Goal: Task Accomplishment & Management: Complete application form

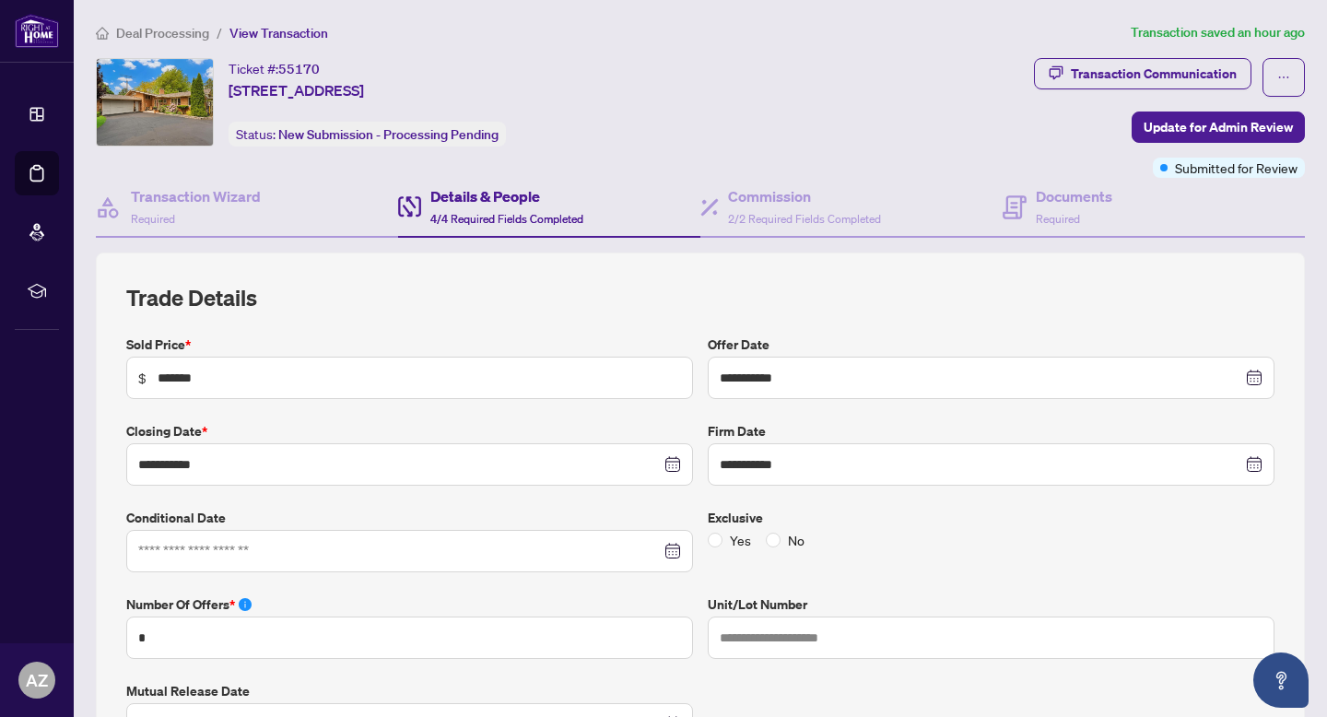
click at [185, 36] on span "Deal Processing" at bounding box center [162, 33] width 93 height 17
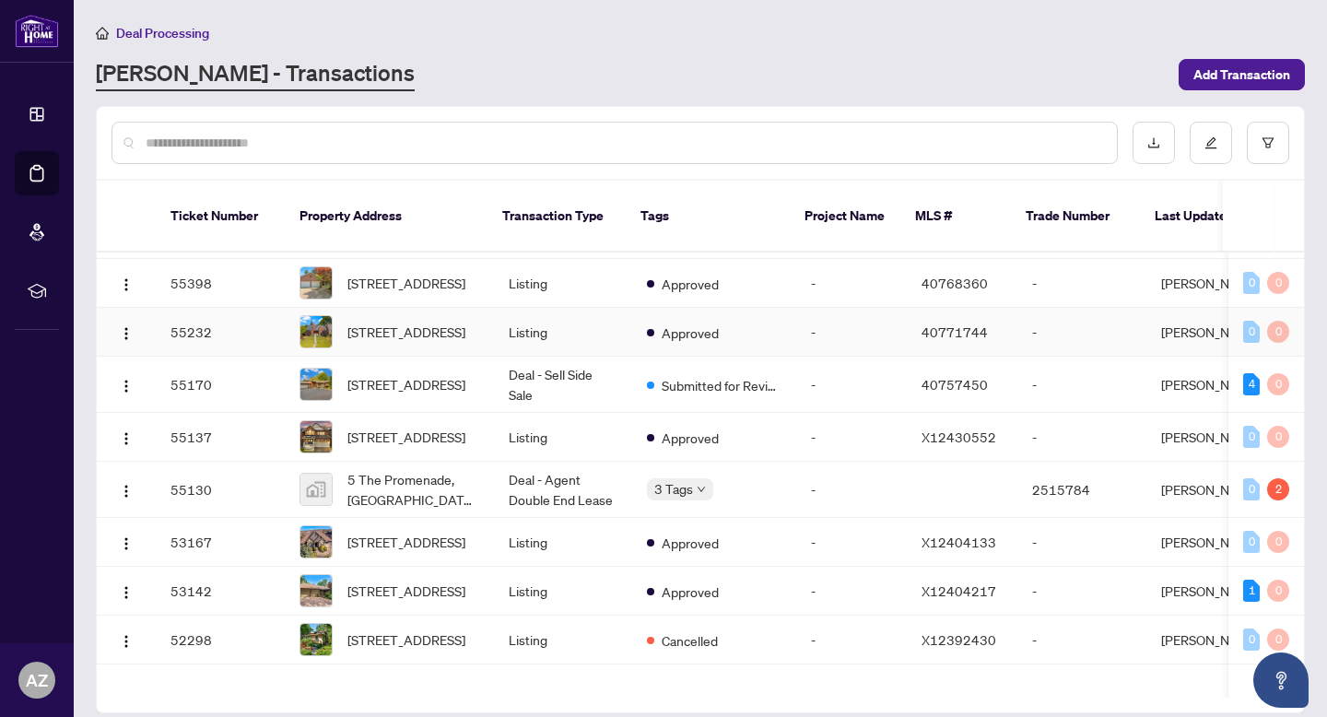
scroll to position [261, 0]
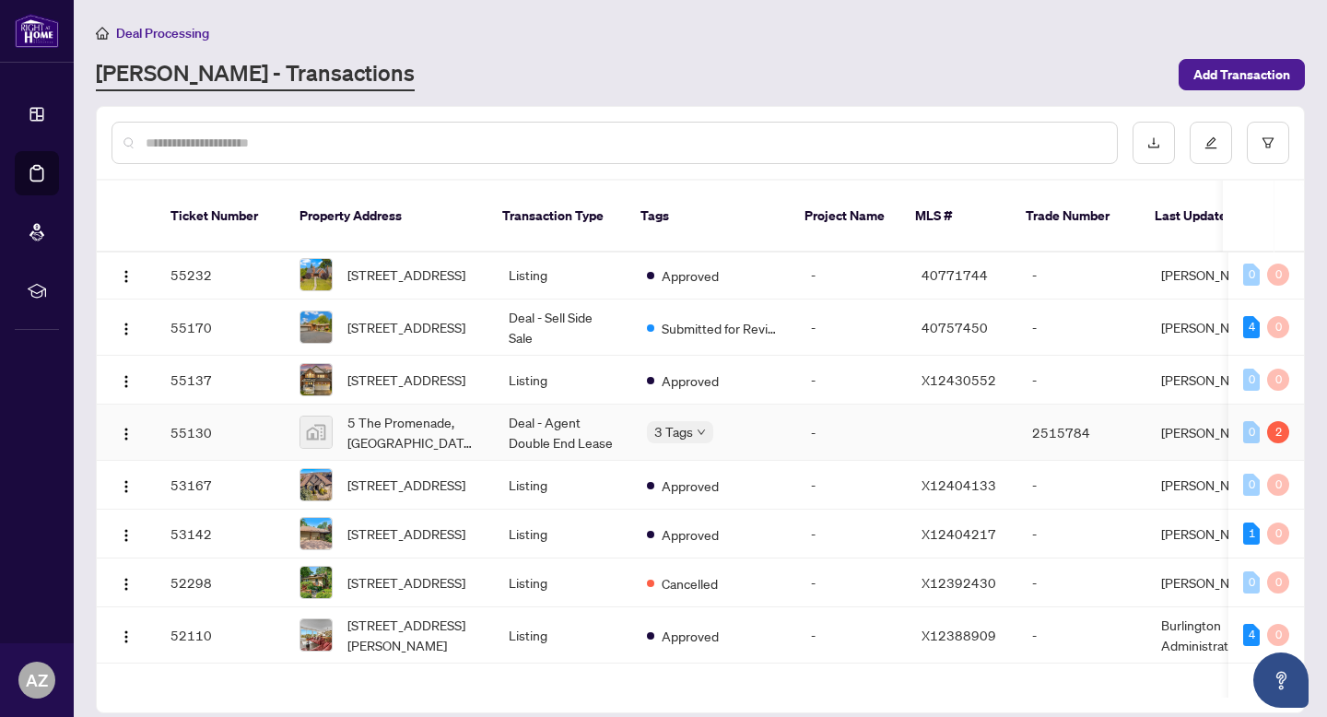
click at [581, 461] on td "Deal - Agent Double End Lease" at bounding box center [563, 432] width 138 height 56
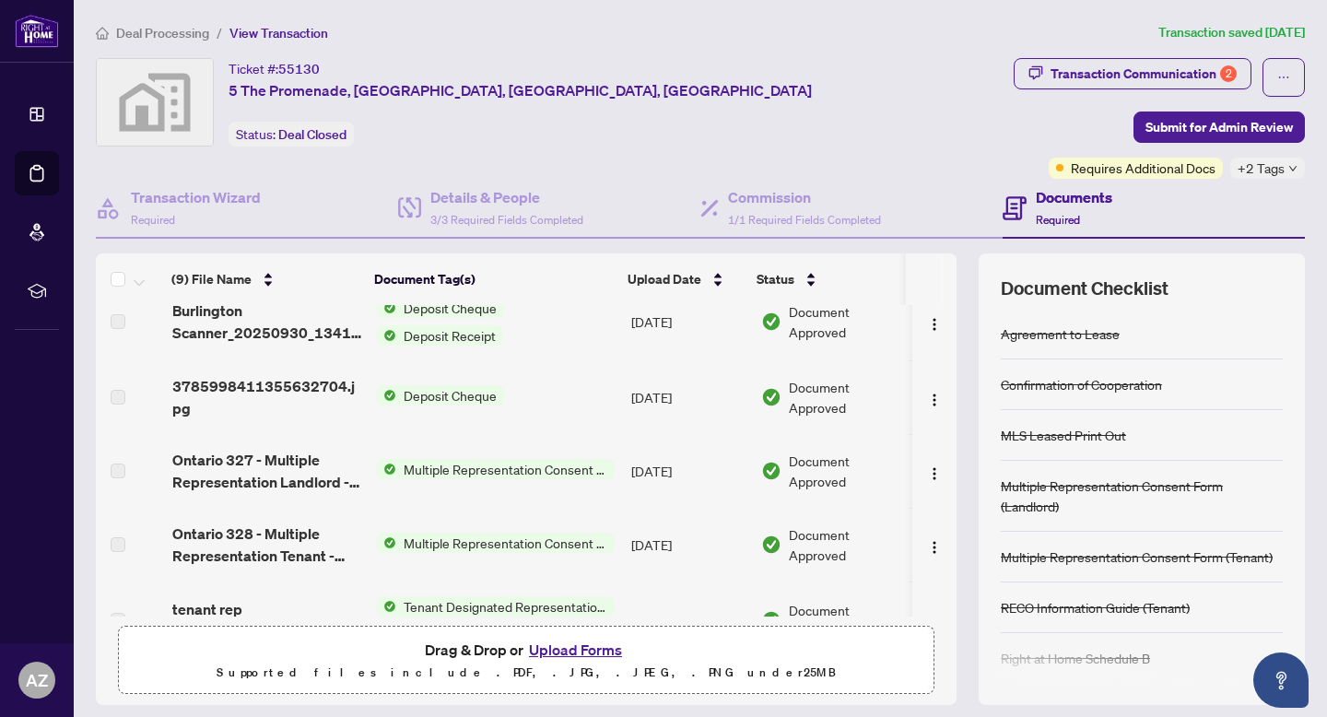
scroll to position [251, 0]
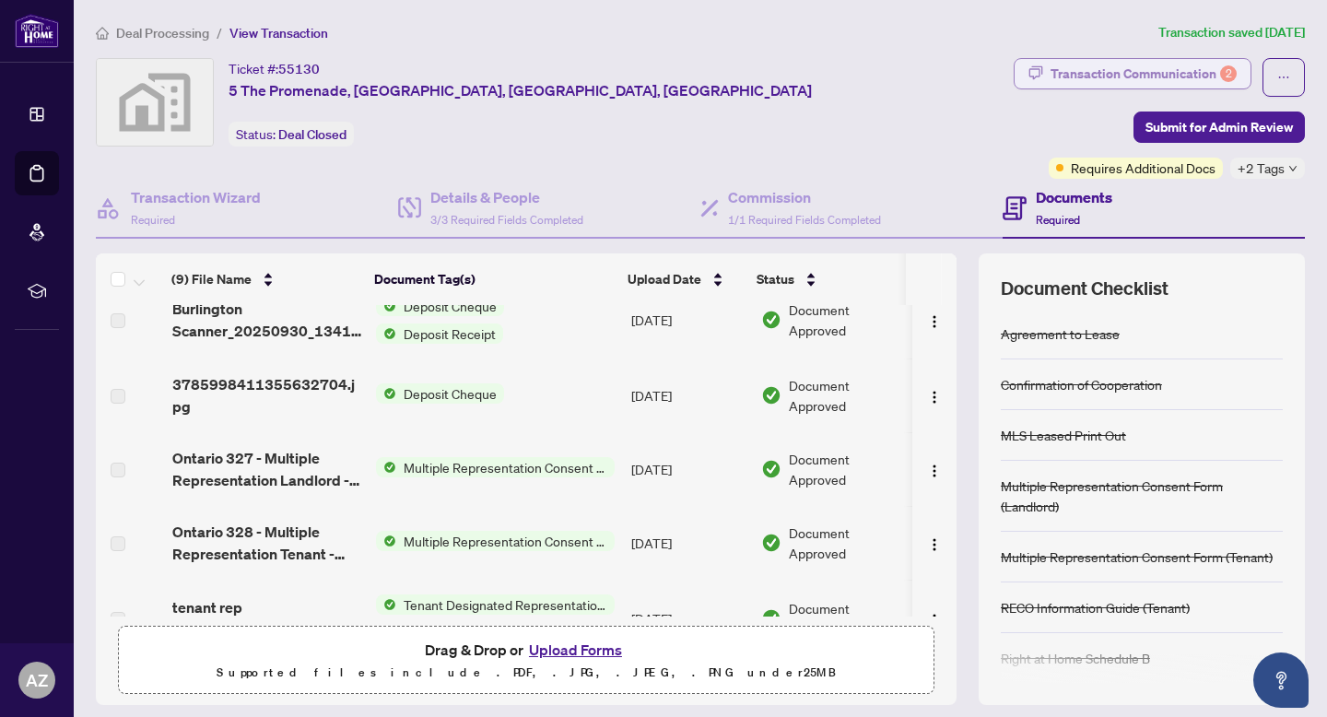
click at [1149, 65] on div "Transaction Communication 2" at bounding box center [1143, 73] width 186 height 29
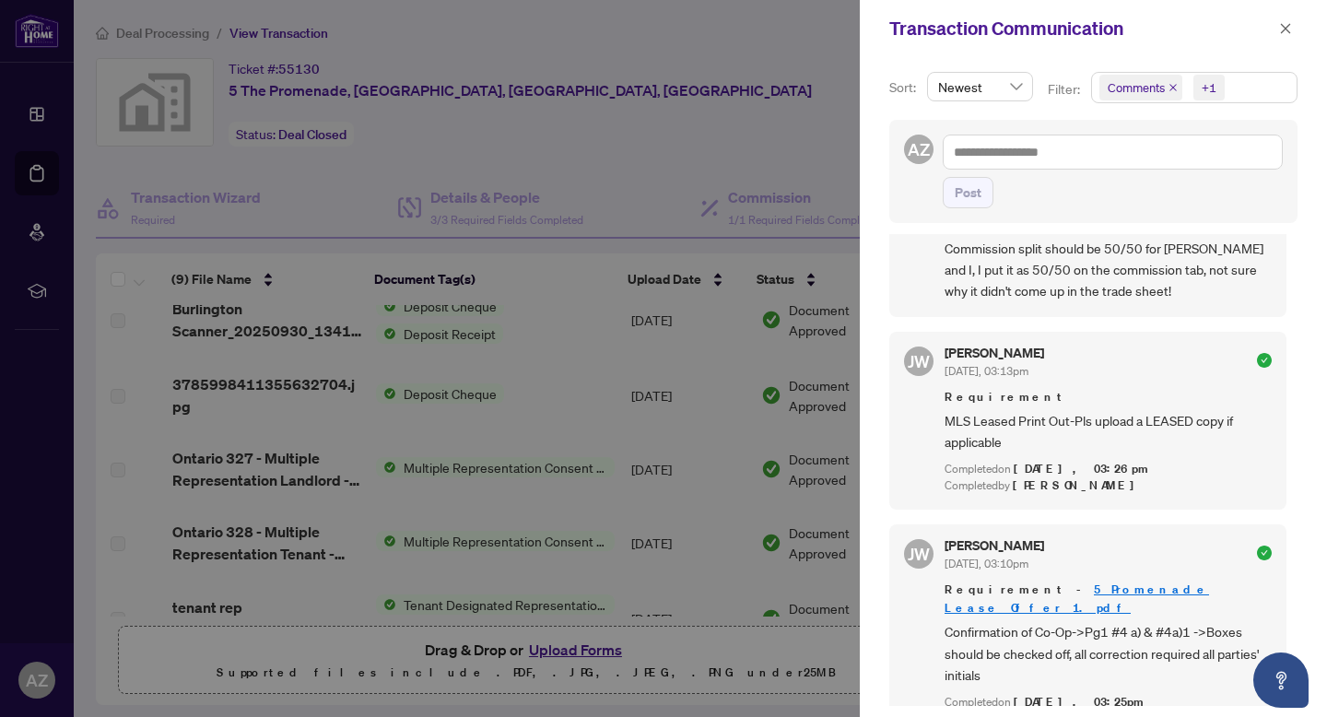
scroll to position [0, 0]
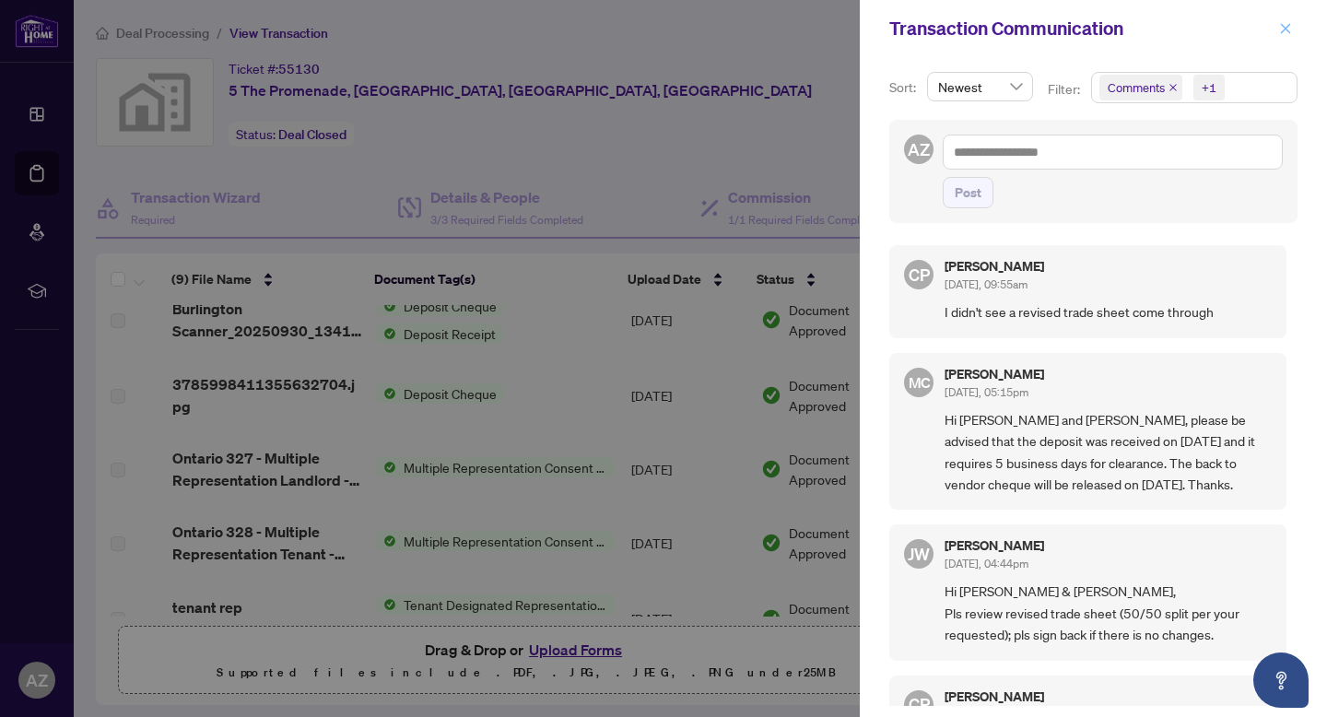
click at [1286, 35] on icon "close" at bounding box center [1285, 28] width 13 height 13
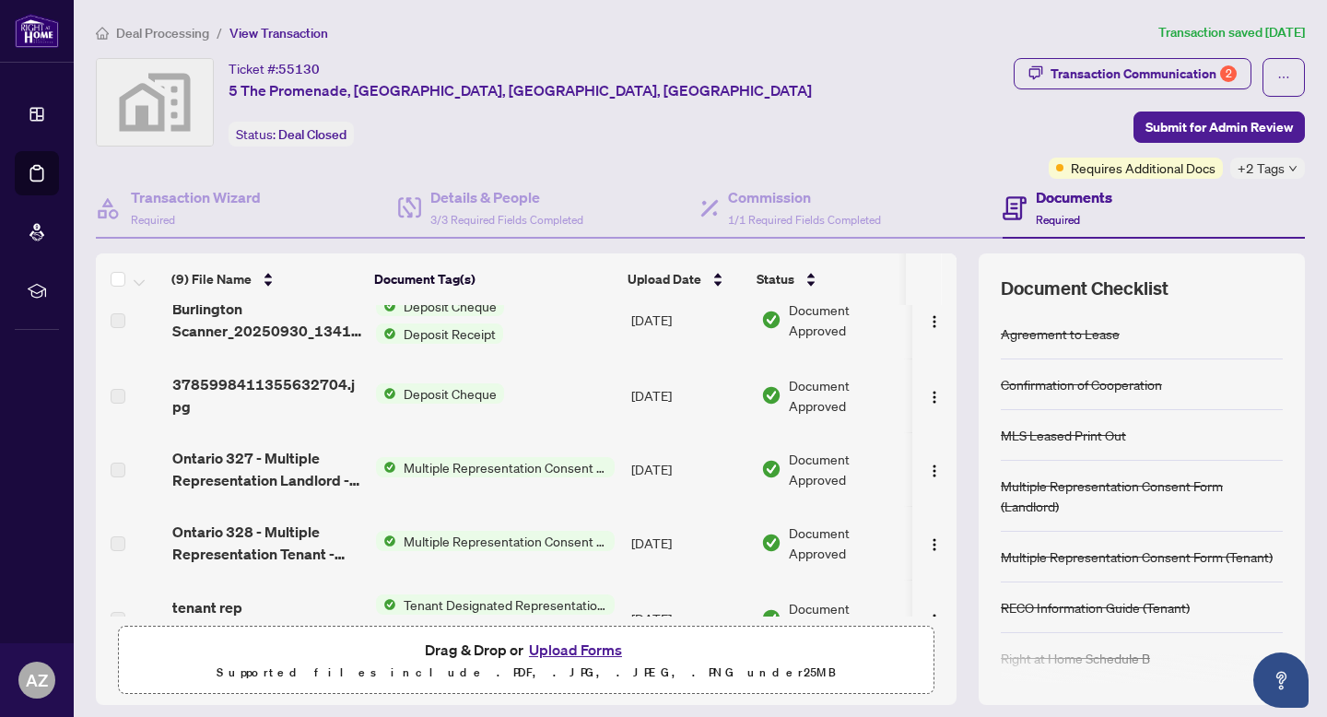
click at [176, 33] on span "Deal Processing" at bounding box center [162, 33] width 93 height 17
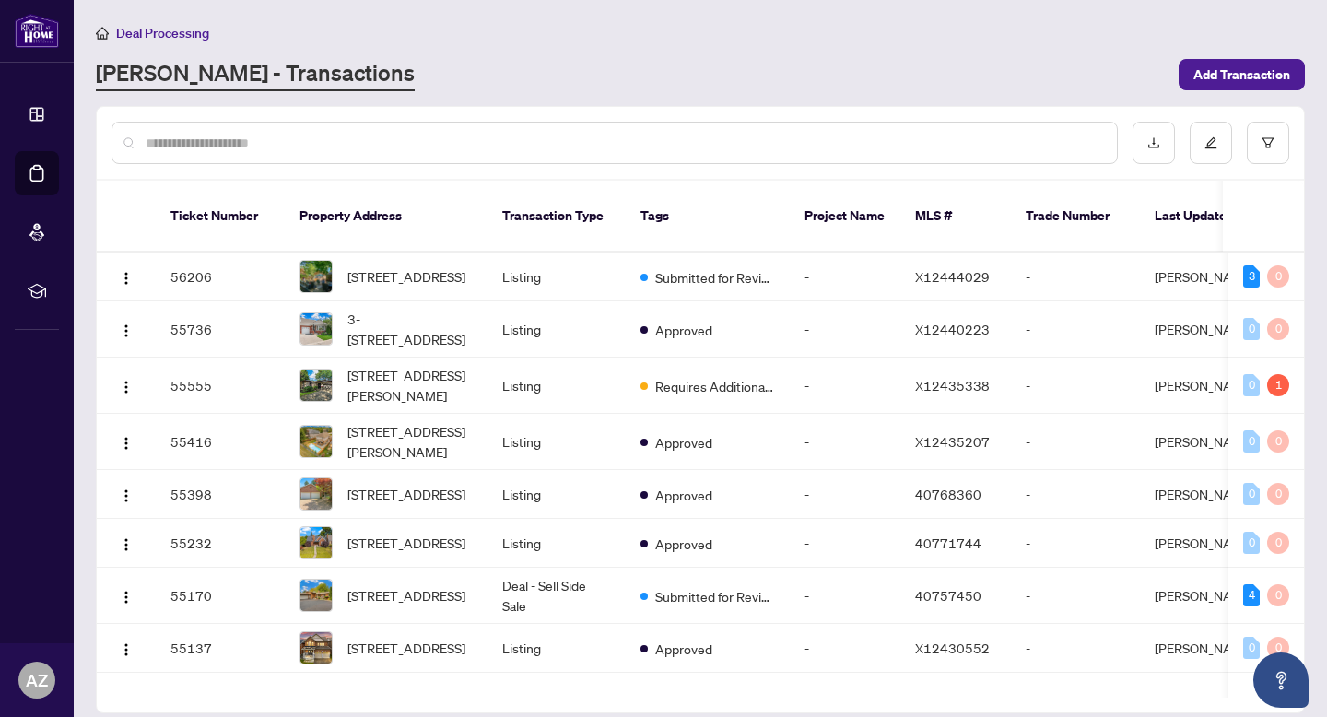
click at [335, 156] on div at bounding box center [614, 143] width 1006 height 42
click at [334, 144] on input "text" at bounding box center [624, 143] width 956 height 20
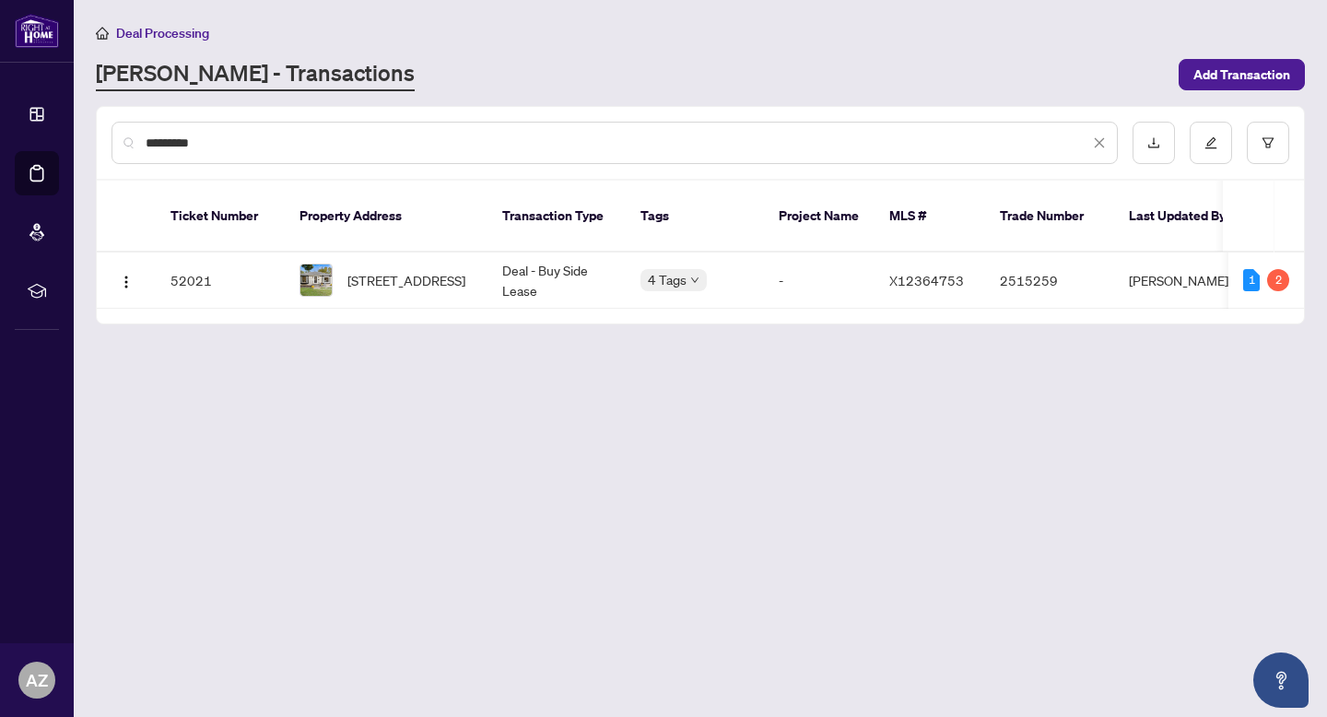
type input "********"
click at [465, 270] on span "[STREET_ADDRESS]" at bounding box center [406, 280] width 118 height 20
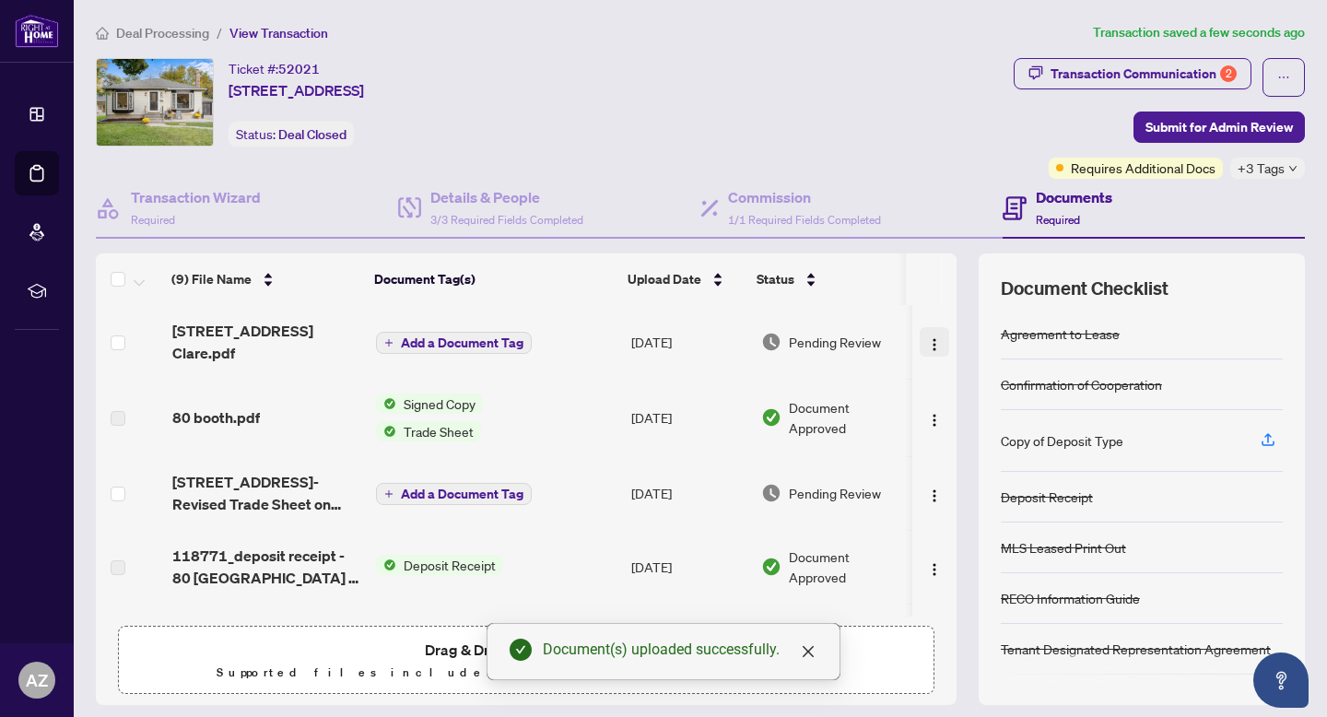
click at [927, 344] on img "button" at bounding box center [934, 344] width 15 height 15
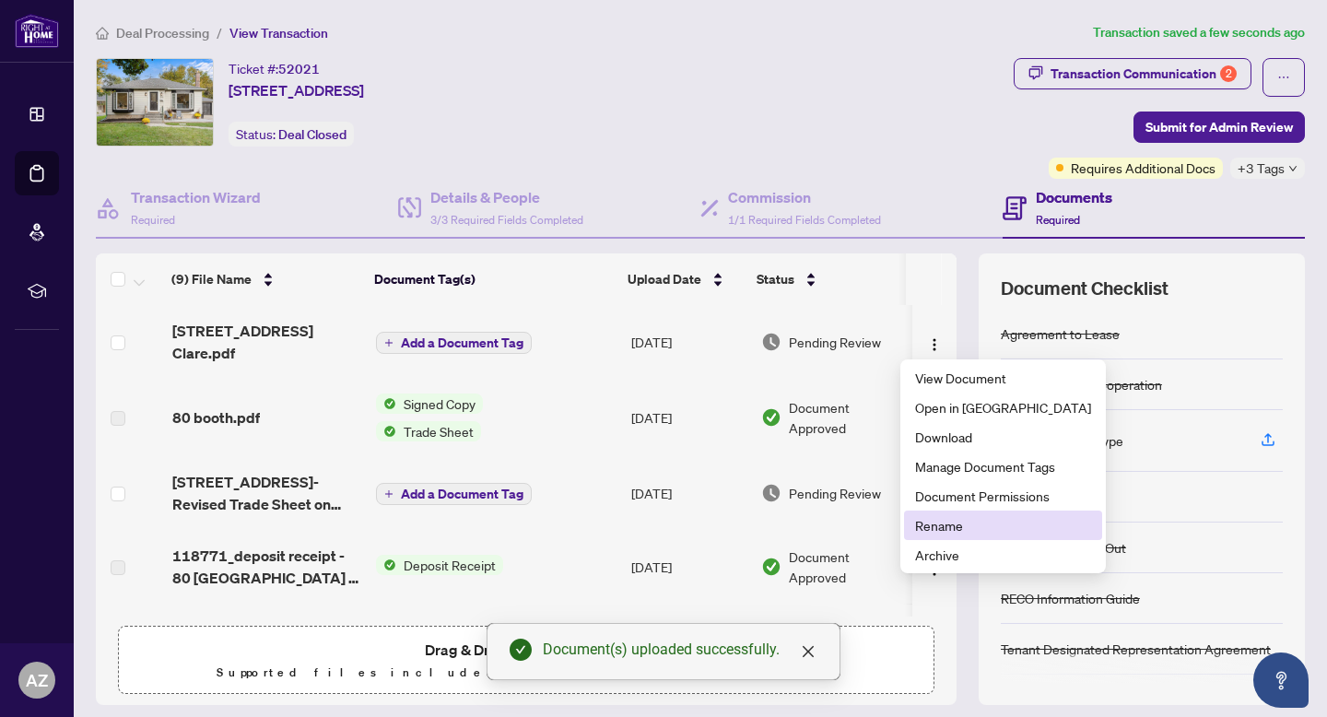
click at [962, 534] on span "Rename" at bounding box center [1003, 525] width 176 height 20
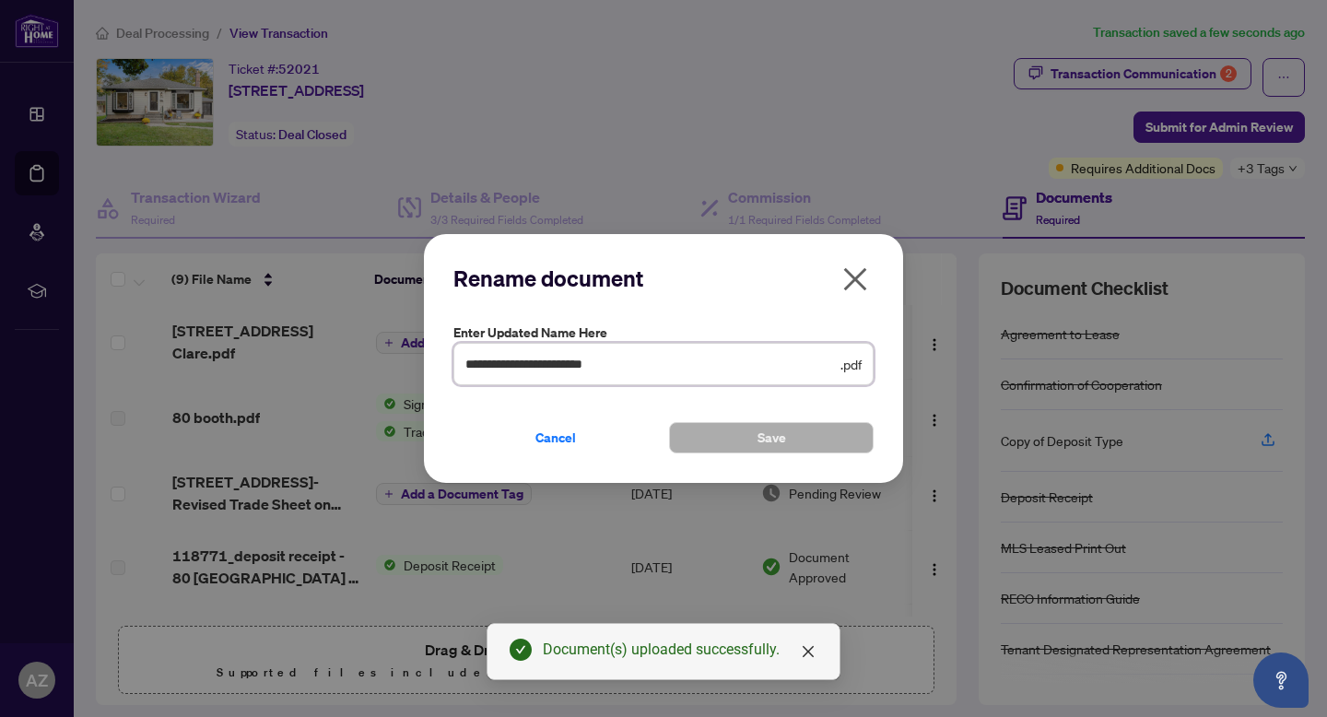
click at [673, 370] on input "**********" at bounding box center [650, 364] width 371 height 20
type input "**********"
click at [837, 446] on button "Save" at bounding box center [771, 437] width 205 height 31
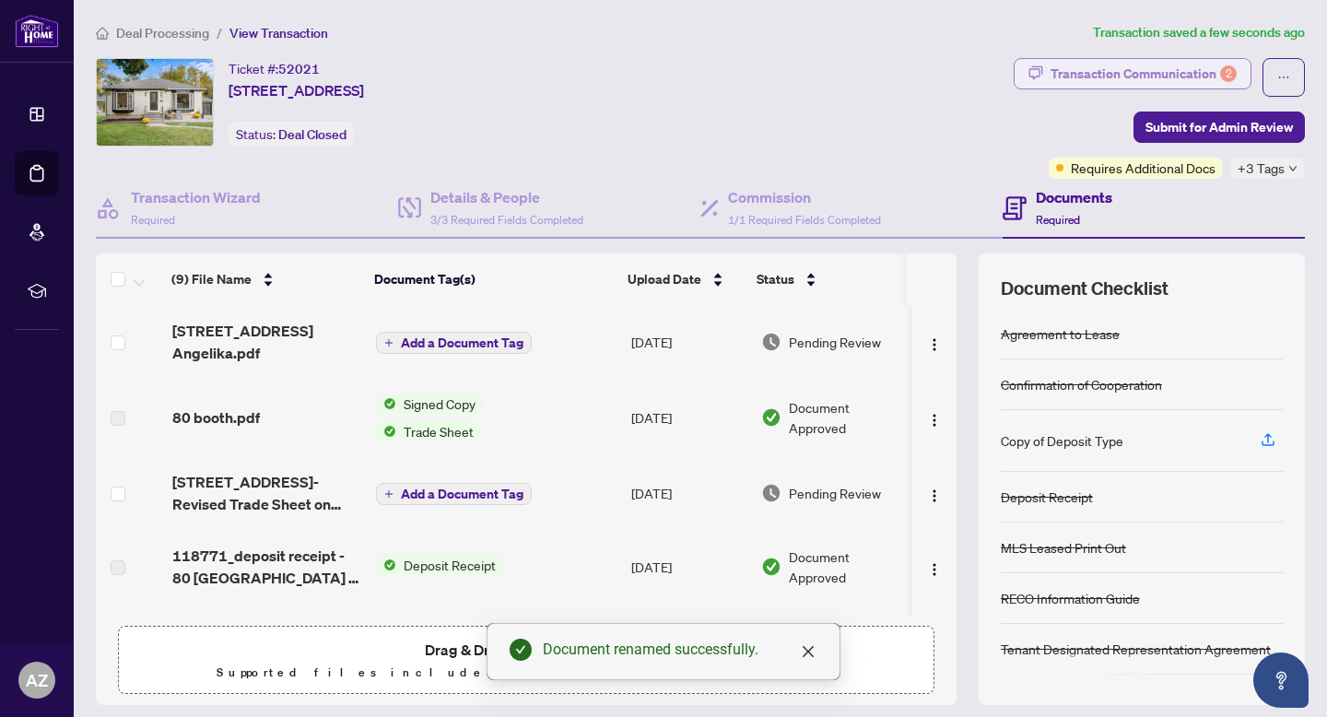
click at [1121, 88] on div "Transaction Communication 2" at bounding box center [1143, 73] width 186 height 29
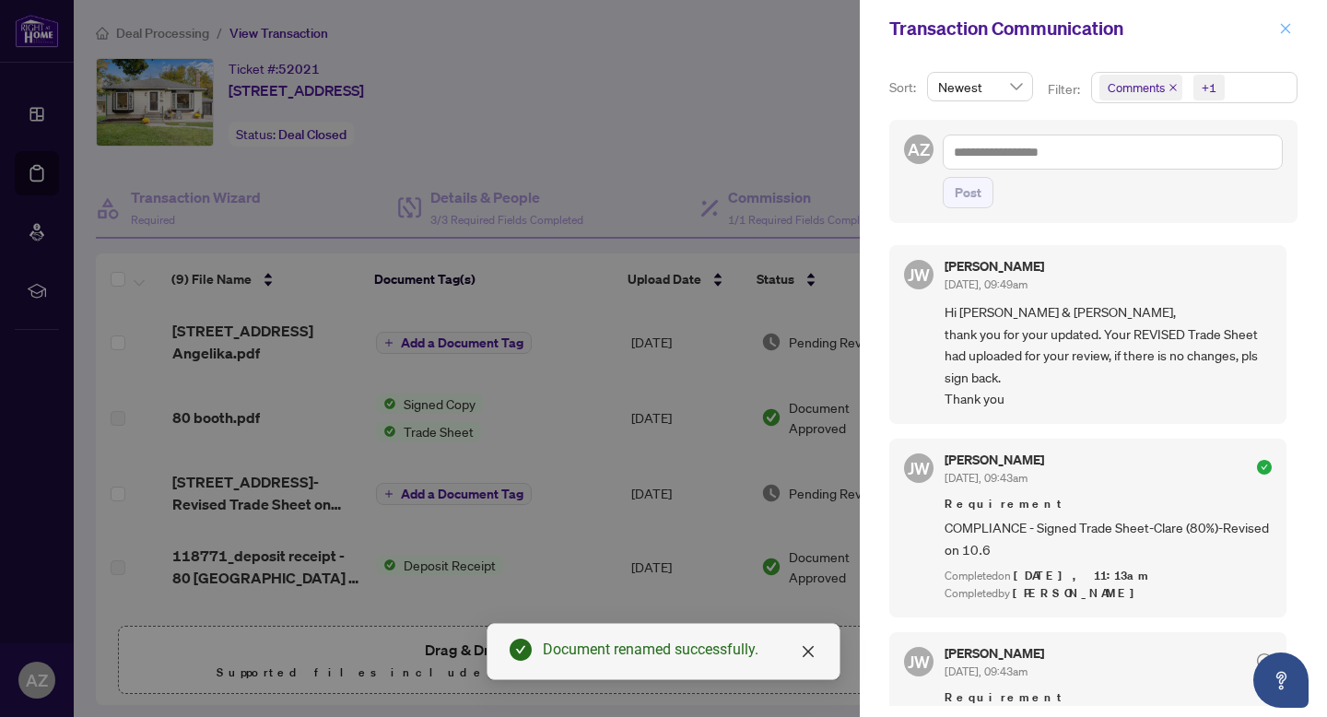
click at [1294, 35] on button "button" at bounding box center [1285, 29] width 24 height 22
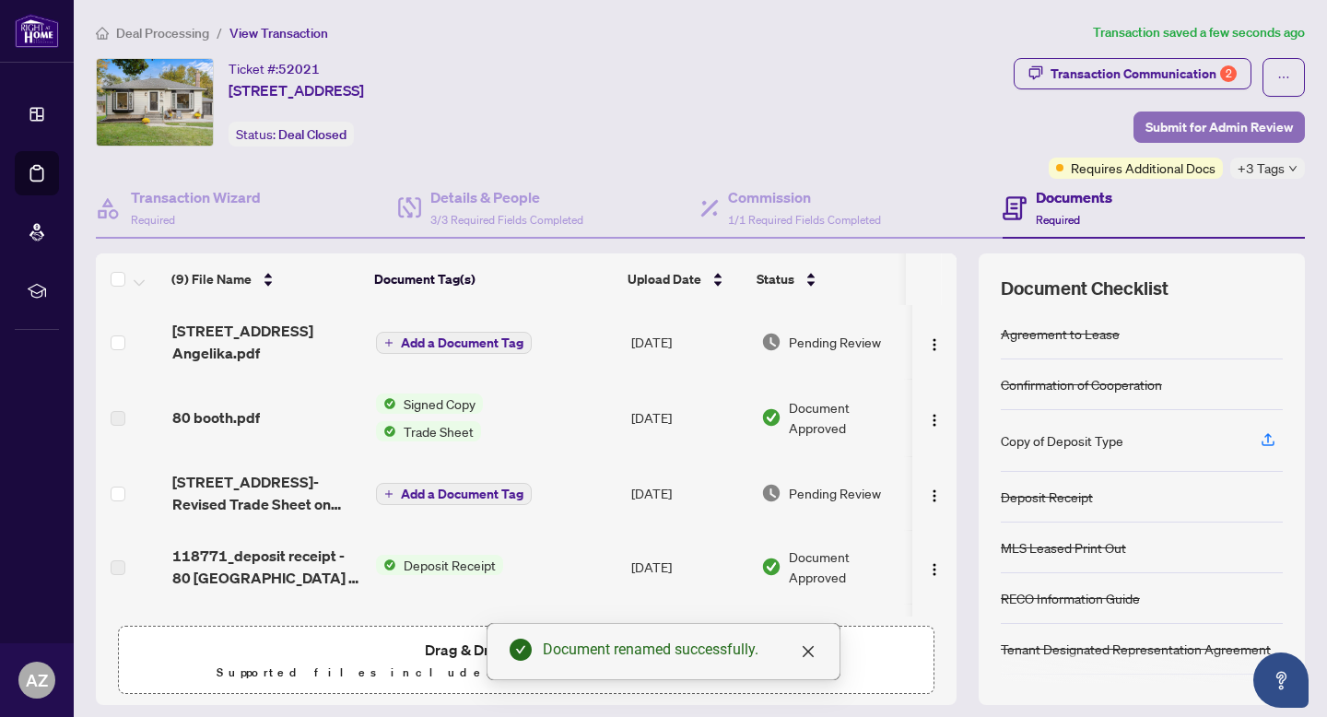
click at [1191, 130] on span "Submit for Admin Review" at bounding box center [1218, 126] width 147 height 29
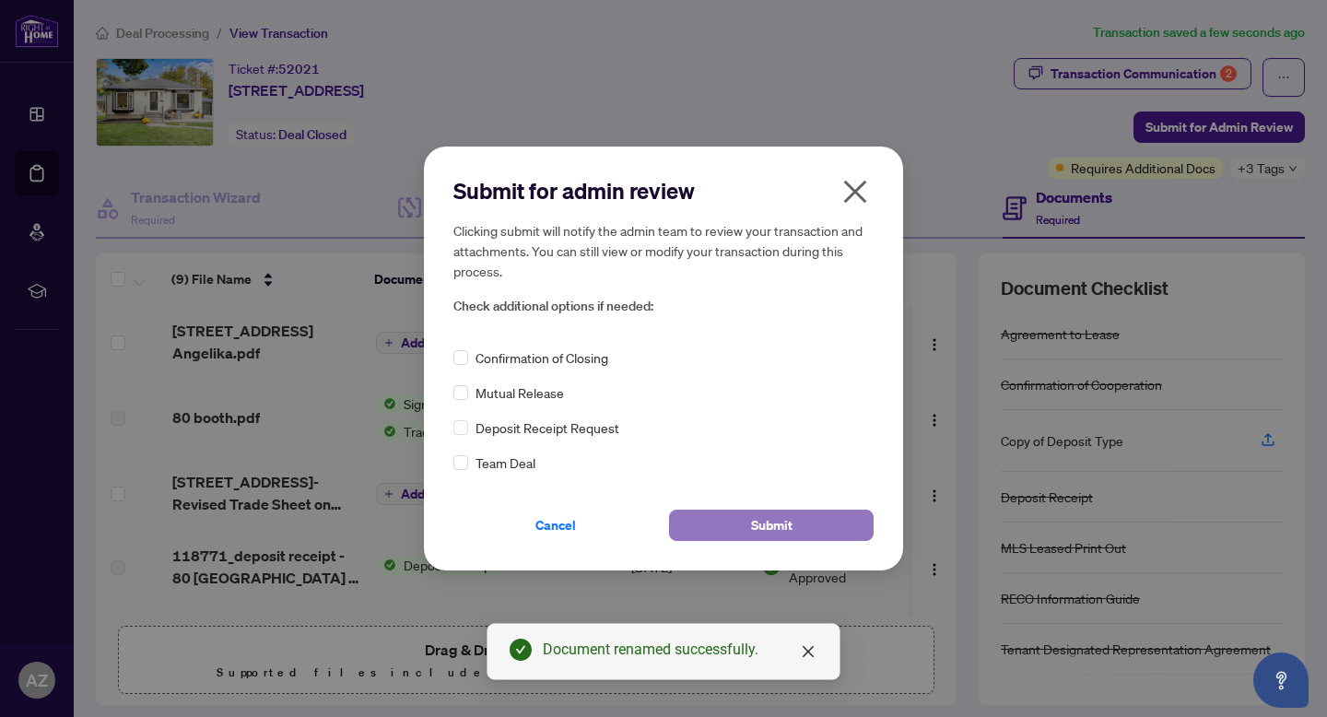
click at [743, 521] on button "Submit" at bounding box center [771, 524] width 205 height 31
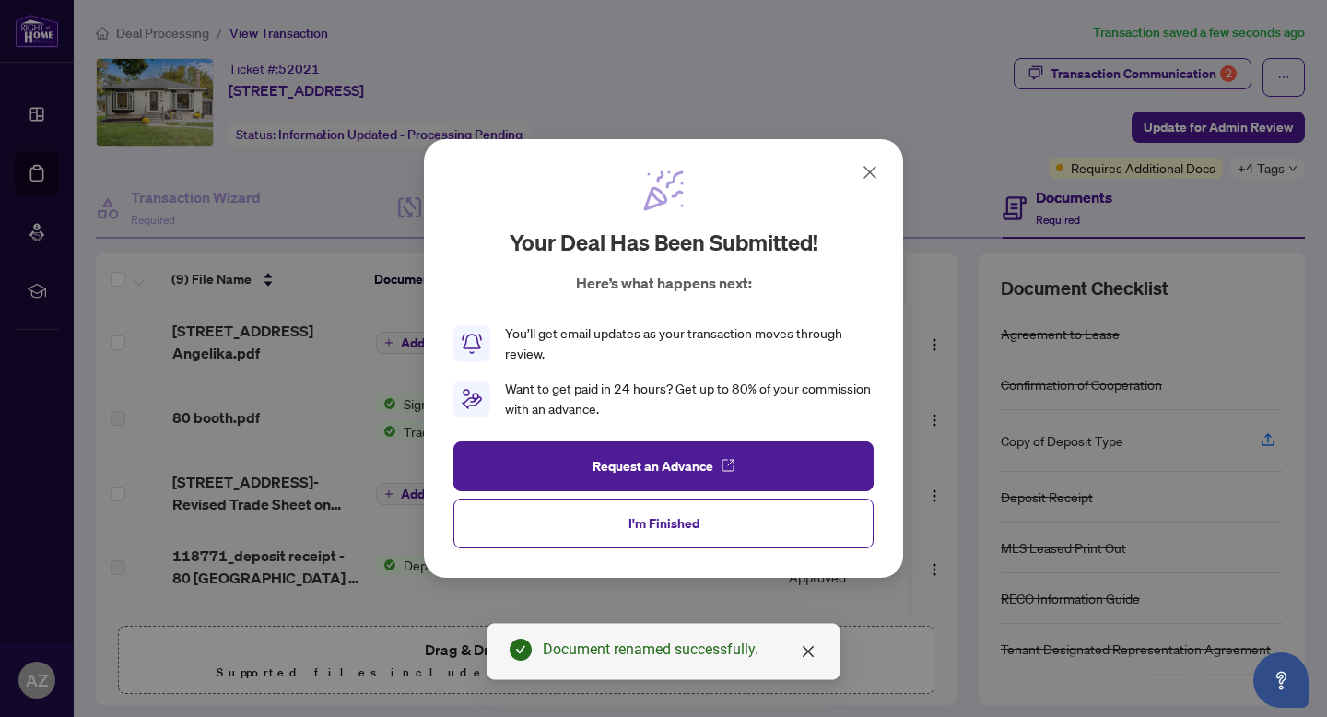
click at [878, 185] on div "Your deal has been submitted! Here’s what happens next: You’ll get email update…" at bounding box center [663, 358] width 479 height 439
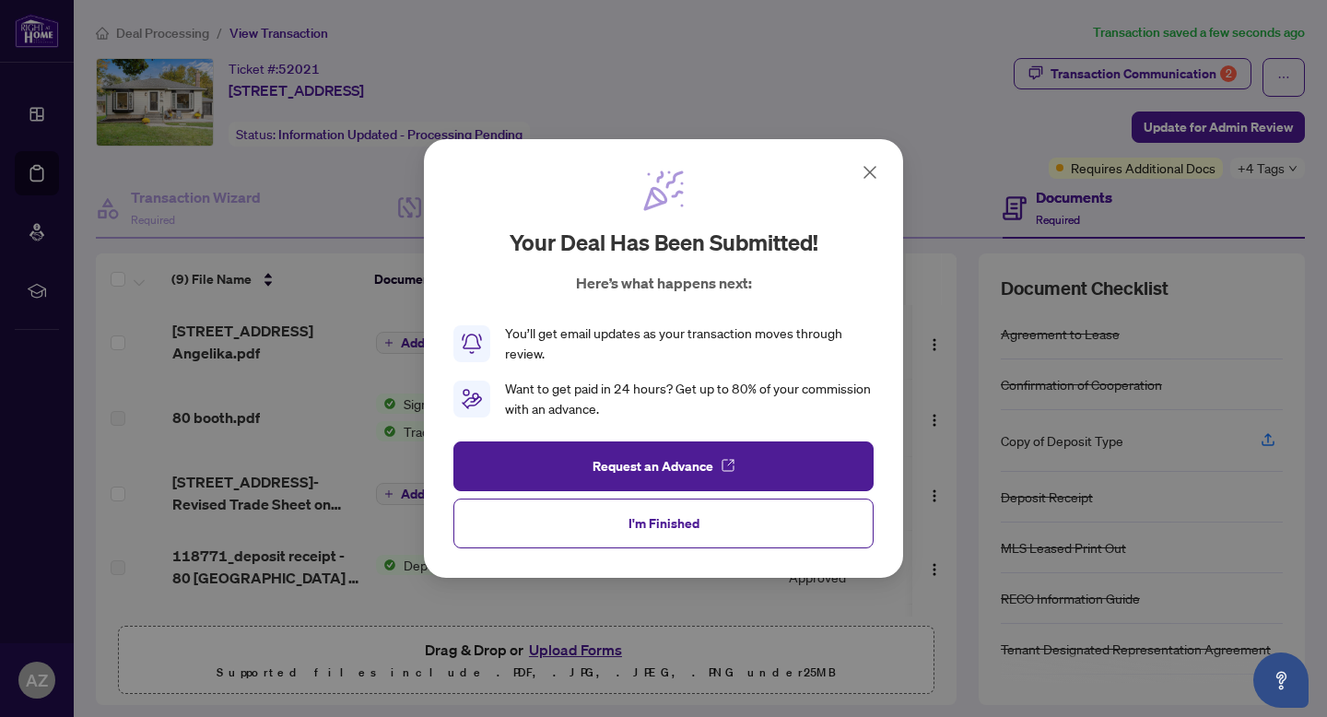
click at [866, 170] on icon at bounding box center [869, 172] width 11 height 11
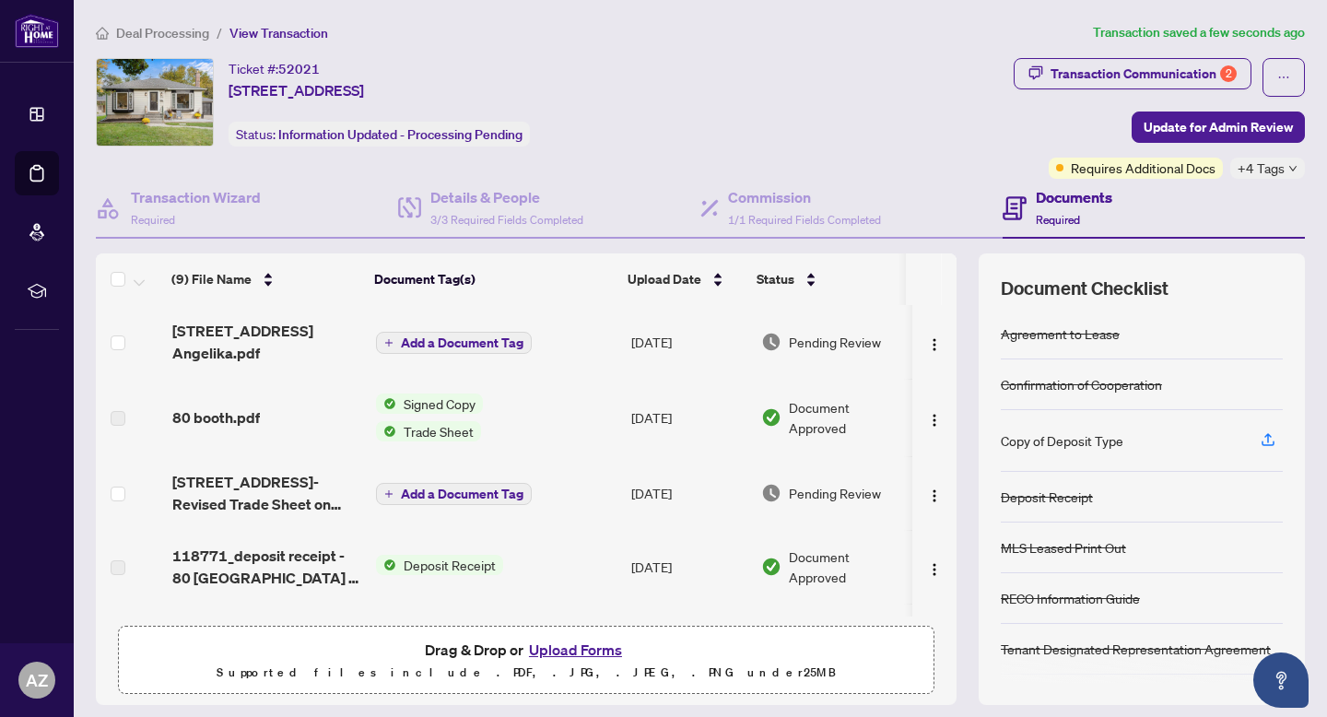
click at [136, 27] on span "Deal Processing" at bounding box center [162, 33] width 93 height 17
